Goal: Book appointment/travel/reservation

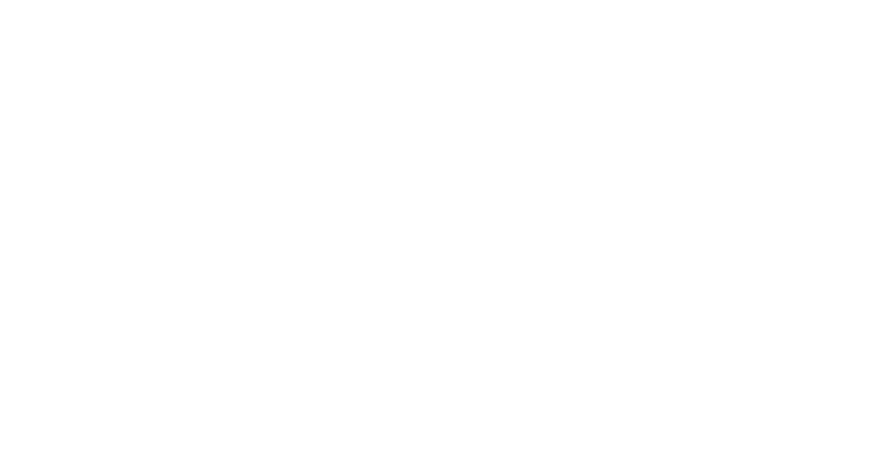
select select "Song"
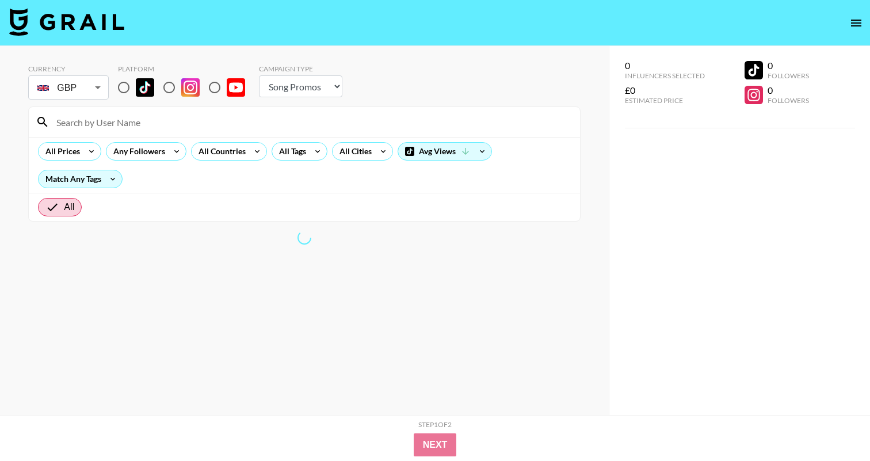
click at [125, 87] on input "radio" at bounding box center [124, 87] width 24 height 24
radio input "true"
click at [100, 84] on body "Currency GBP GBP ​ Platform Campaign Type Choose Type... Song Promos Brand Prom…" at bounding box center [435, 253] width 870 height 507
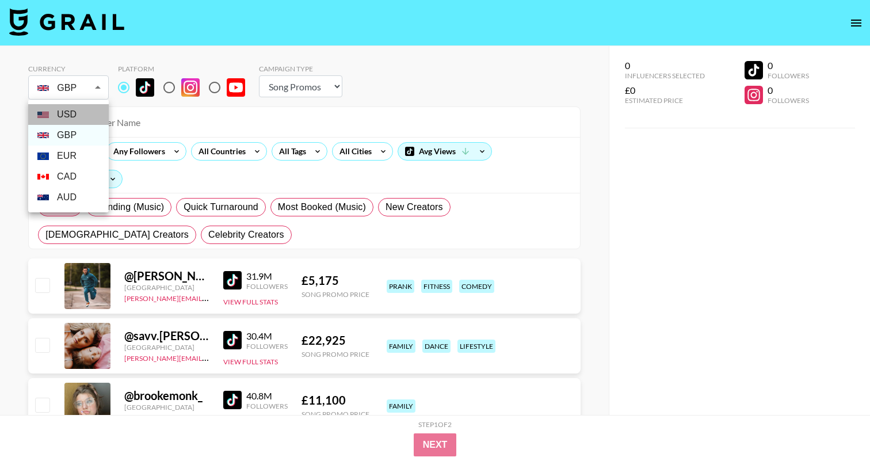
click at [77, 113] on li "USD" at bounding box center [68, 114] width 81 height 21
type input "USD"
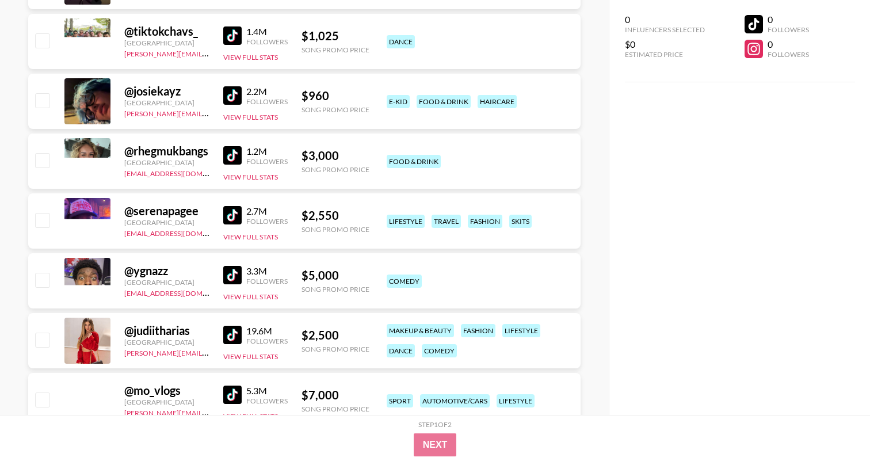
scroll to position [2181, 0]
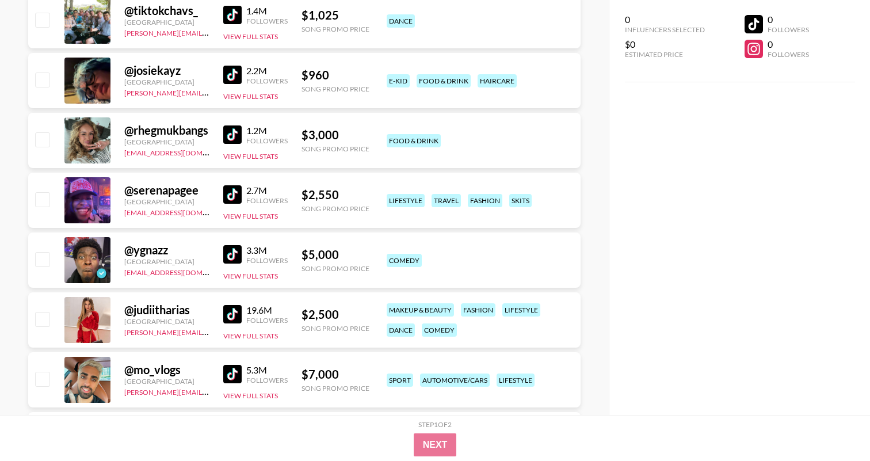
click at [43, 202] on input "checkbox" at bounding box center [42, 199] width 14 height 14
checkbox input "true"
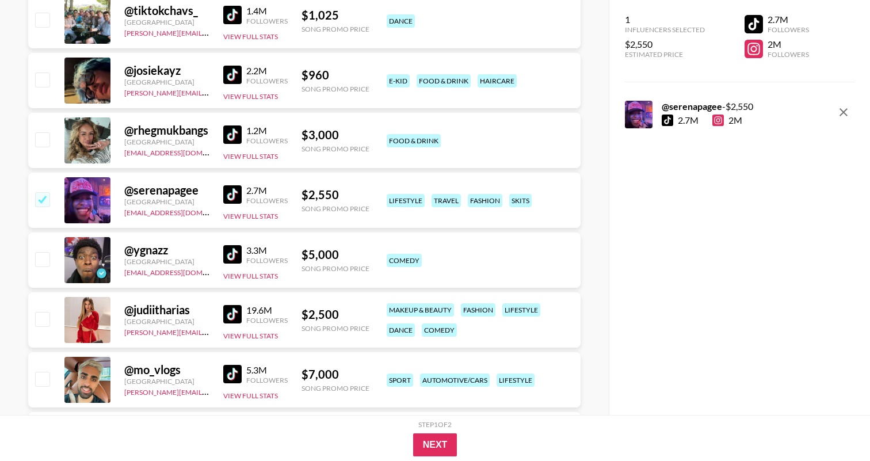
click at [43, 259] on input "checkbox" at bounding box center [42, 259] width 14 height 14
checkbox input "true"
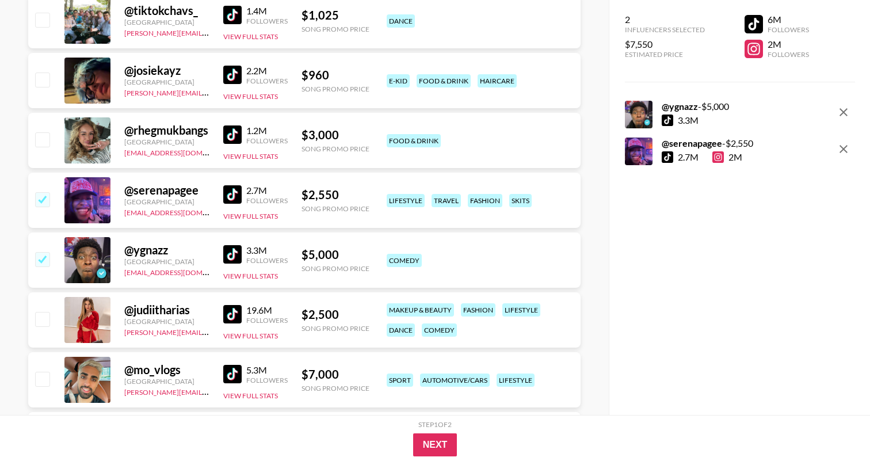
click at [44, 323] on input "checkbox" at bounding box center [42, 319] width 14 height 14
checkbox input "true"
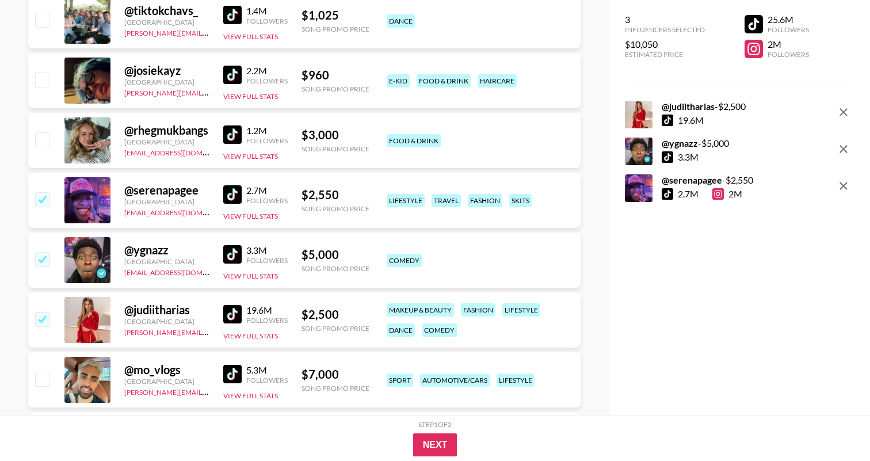
click at [47, 381] on input "checkbox" at bounding box center [42, 379] width 14 height 14
checkbox input "true"
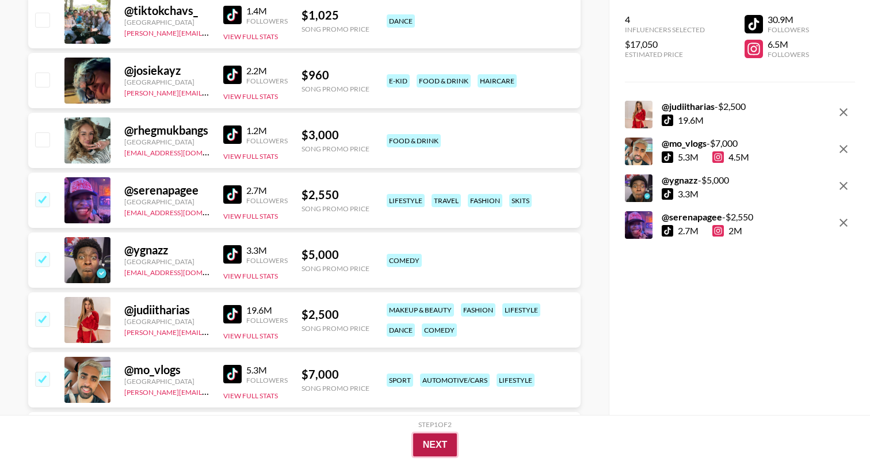
click at [445, 445] on button "Next" at bounding box center [435, 444] width 44 height 23
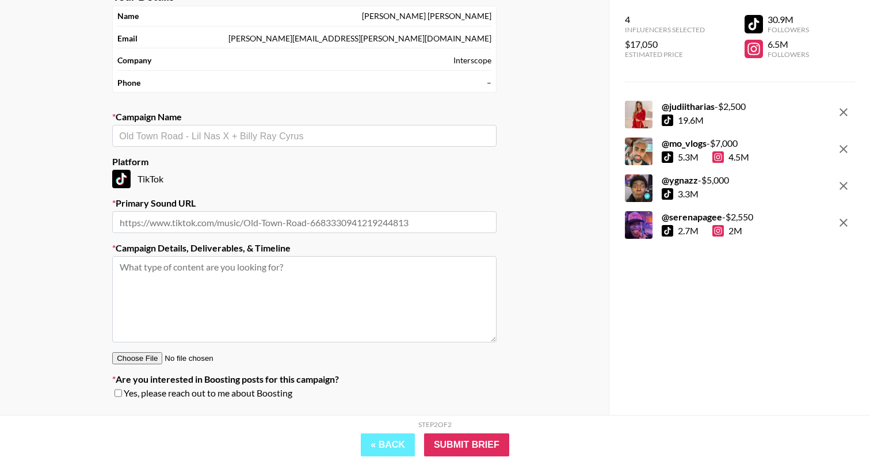
scroll to position [73, 0]
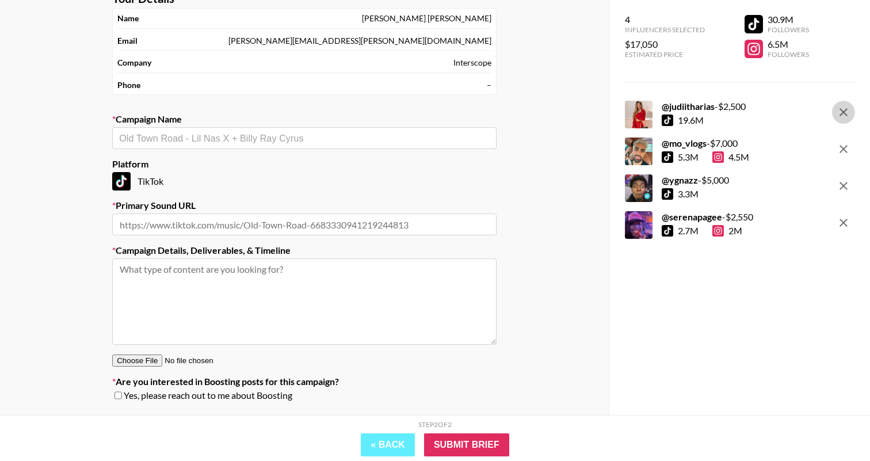
click at [843, 114] on icon "remove" at bounding box center [844, 112] width 14 height 14
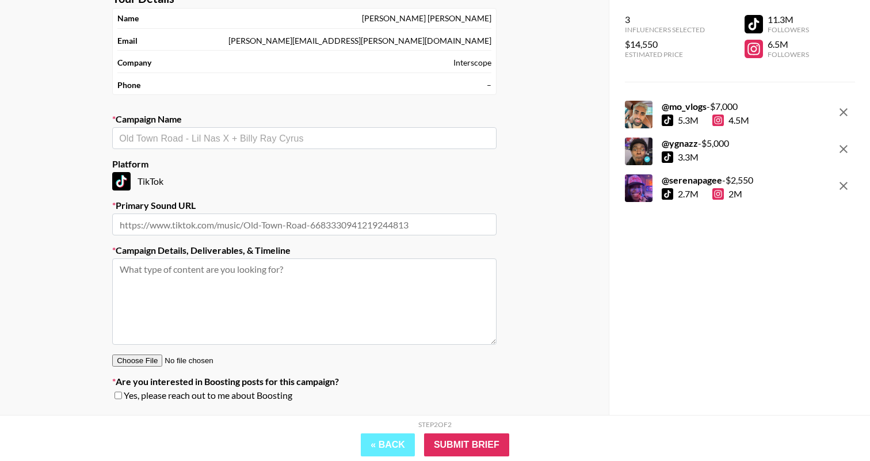
click at [843, 114] on icon "remove" at bounding box center [844, 112] width 14 height 14
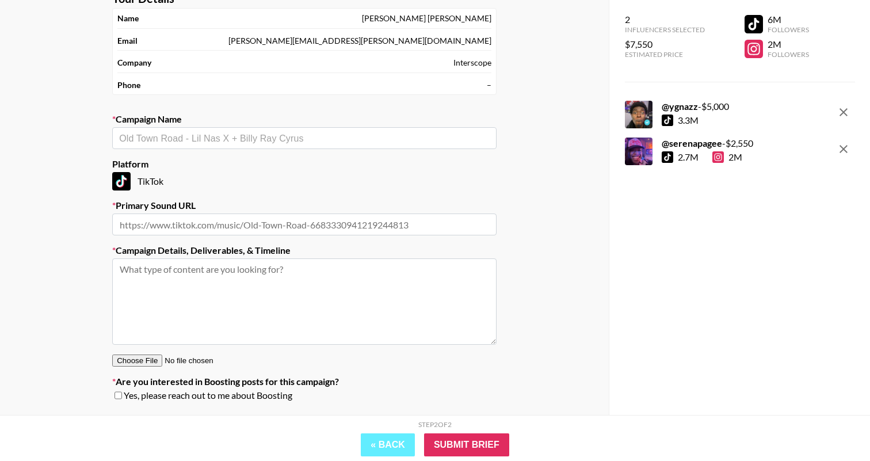
click at [843, 114] on icon "remove" at bounding box center [844, 112] width 14 height 14
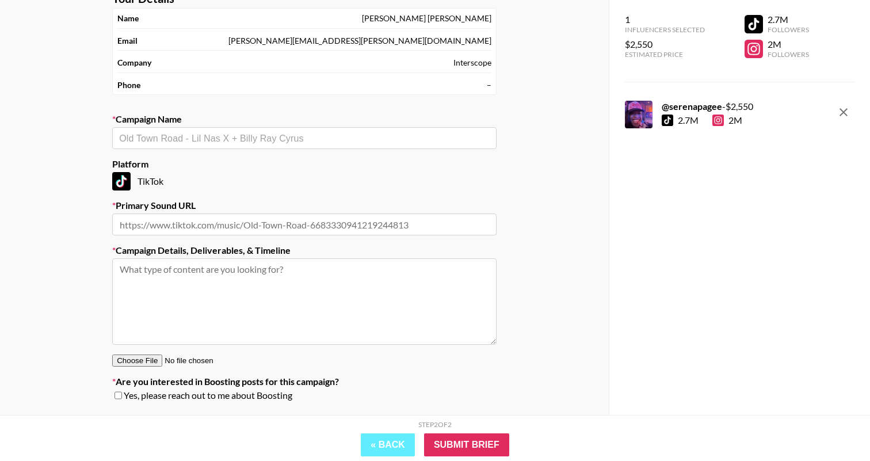
click at [843, 114] on icon "remove" at bounding box center [844, 112] width 14 height 14
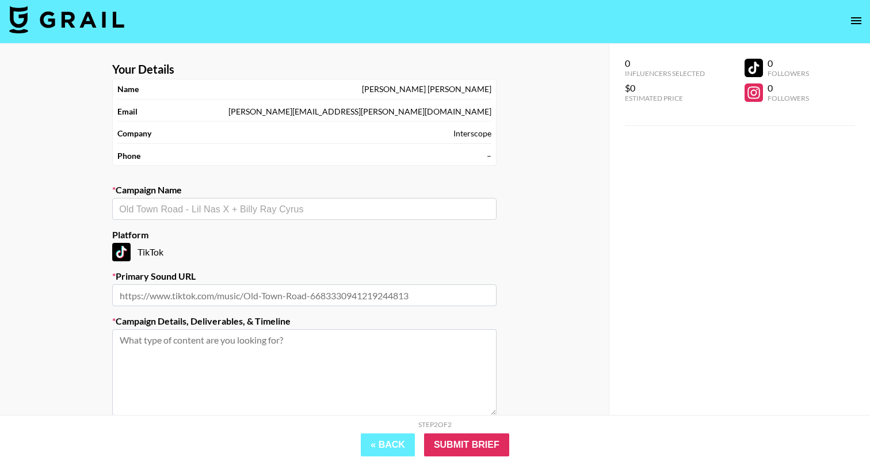
scroll to position [0, 0]
